Goal: Information Seeking & Learning: Compare options

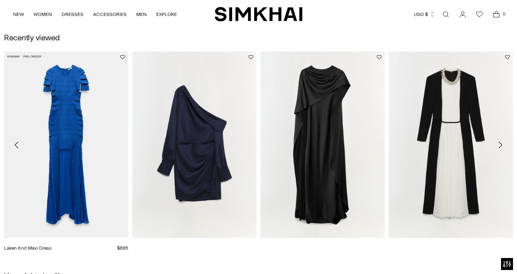
scroll to position [783, 0]
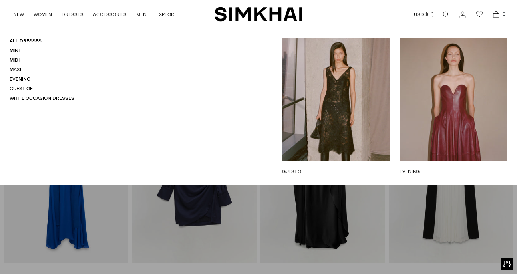
click at [33, 40] on link "All Dresses" at bounding box center [26, 41] width 32 height 6
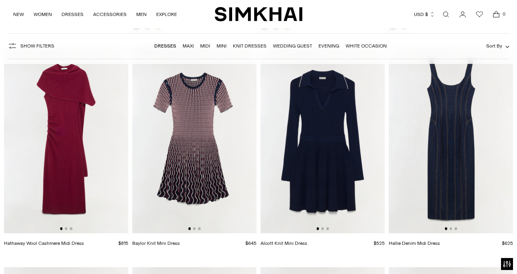
scroll to position [1704, 0]
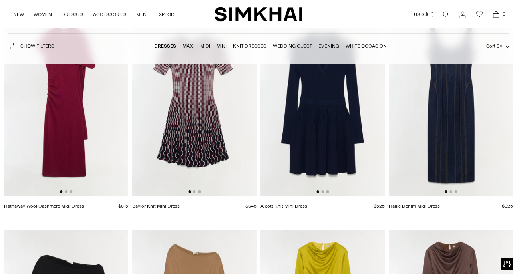
click at [332, 162] on img at bounding box center [322, 103] width 124 height 187
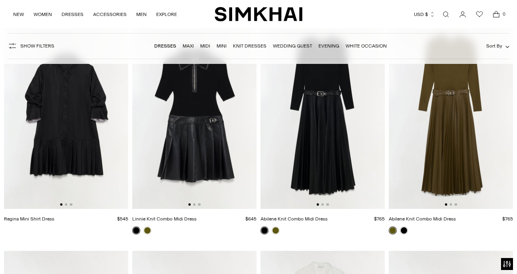
scroll to position [2413, 0]
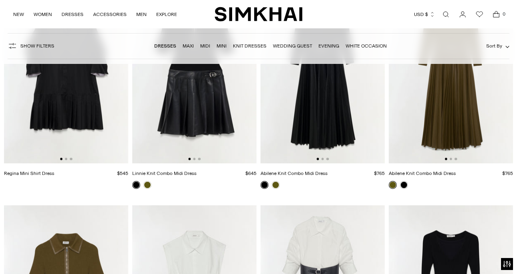
click at [226, 124] on img at bounding box center [194, 70] width 124 height 187
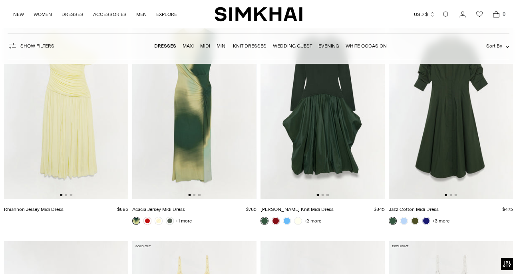
scroll to position [3750, 0]
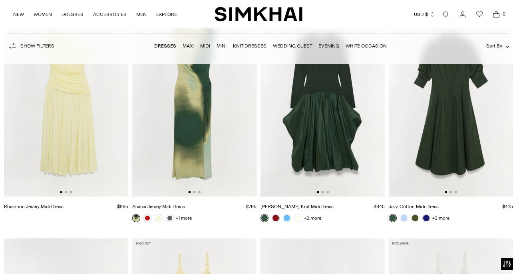
click at [201, 171] on img at bounding box center [194, 103] width 124 height 187
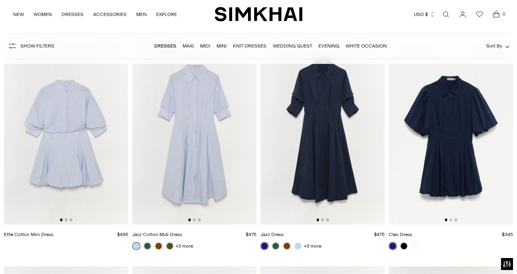
scroll to position [4405, 0]
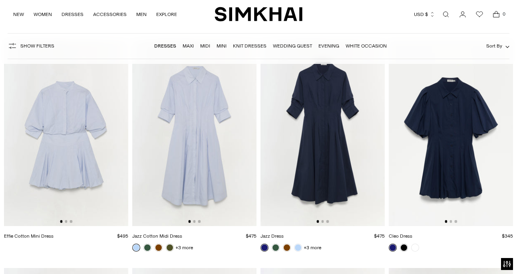
click at [455, 161] on img at bounding box center [451, 133] width 124 height 187
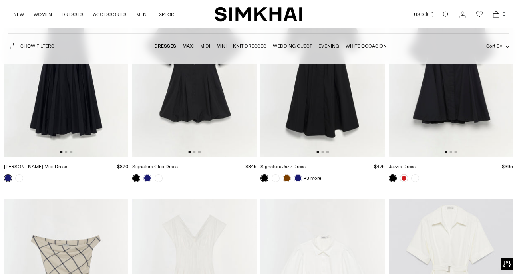
scroll to position [5295, 0]
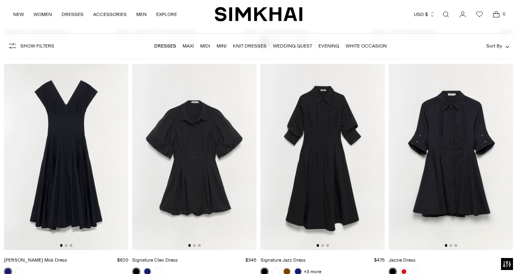
click at [337, 154] on img at bounding box center [322, 157] width 124 height 187
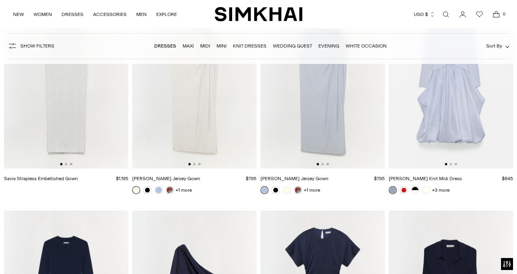
scroll to position [6859, 0]
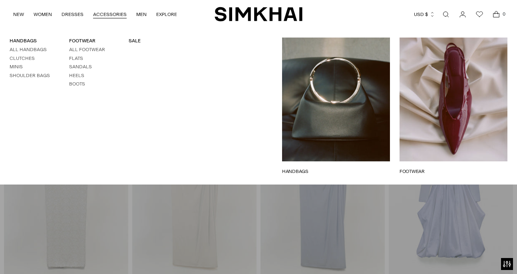
click at [112, 16] on link "ACCESSORIES" at bounding box center [110, 15] width 34 height 18
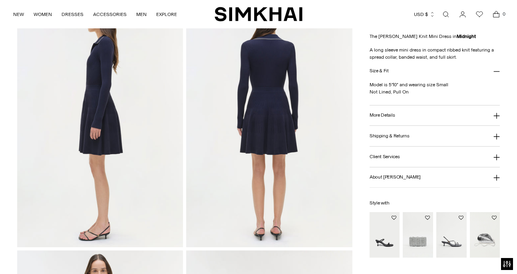
scroll to position [139, 0]
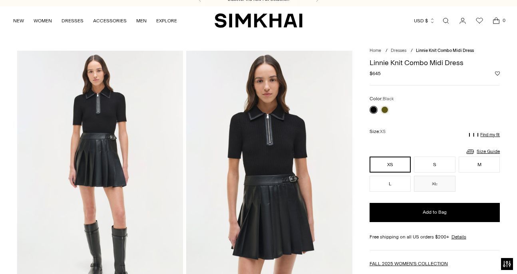
scroll to position [10, 0]
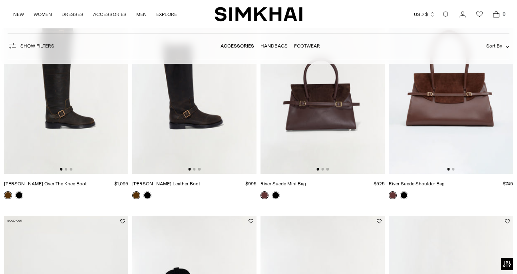
scroll to position [295, 0]
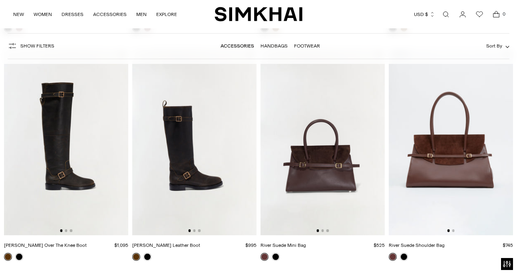
click at [445, 149] on img at bounding box center [451, 142] width 124 height 187
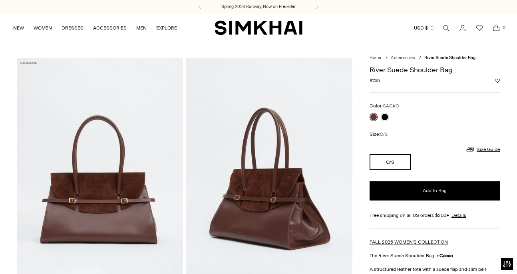
click at [430, 70] on h1 "River Suede Shoulder Bag" at bounding box center [435, 69] width 130 height 7
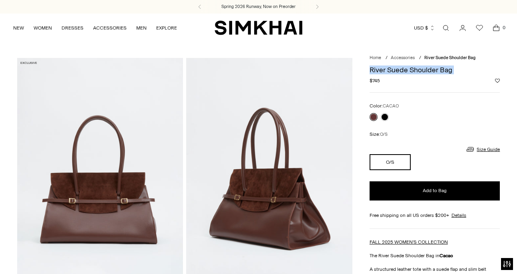
click at [435, 69] on h1 "River Suede Shoulder Bag" at bounding box center [435, 69] width 130 height 7
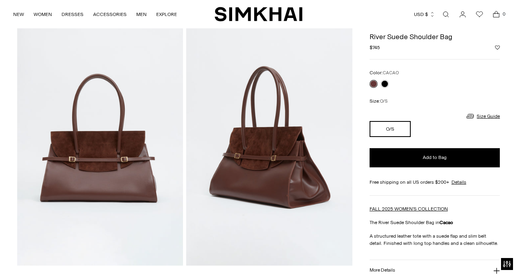
scroll to position [127, 0]
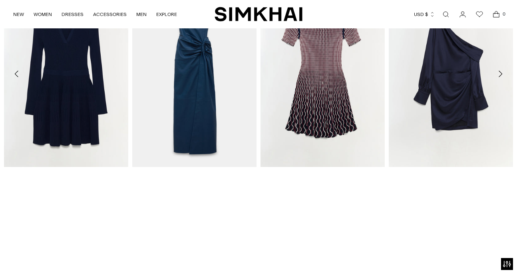
scroll to position [552, 0]
